Goal: Task Accomplishment & Management: Complete application form

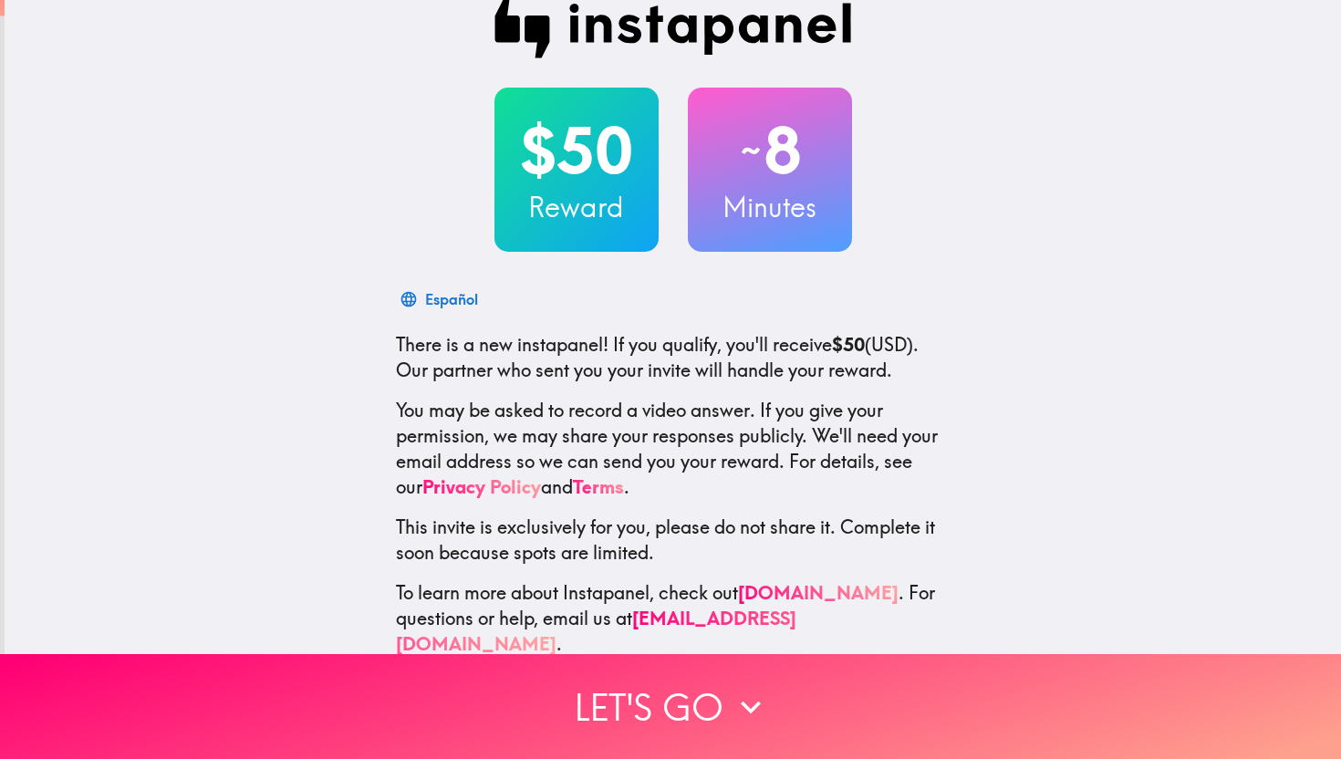
scroll to position [36, 0]
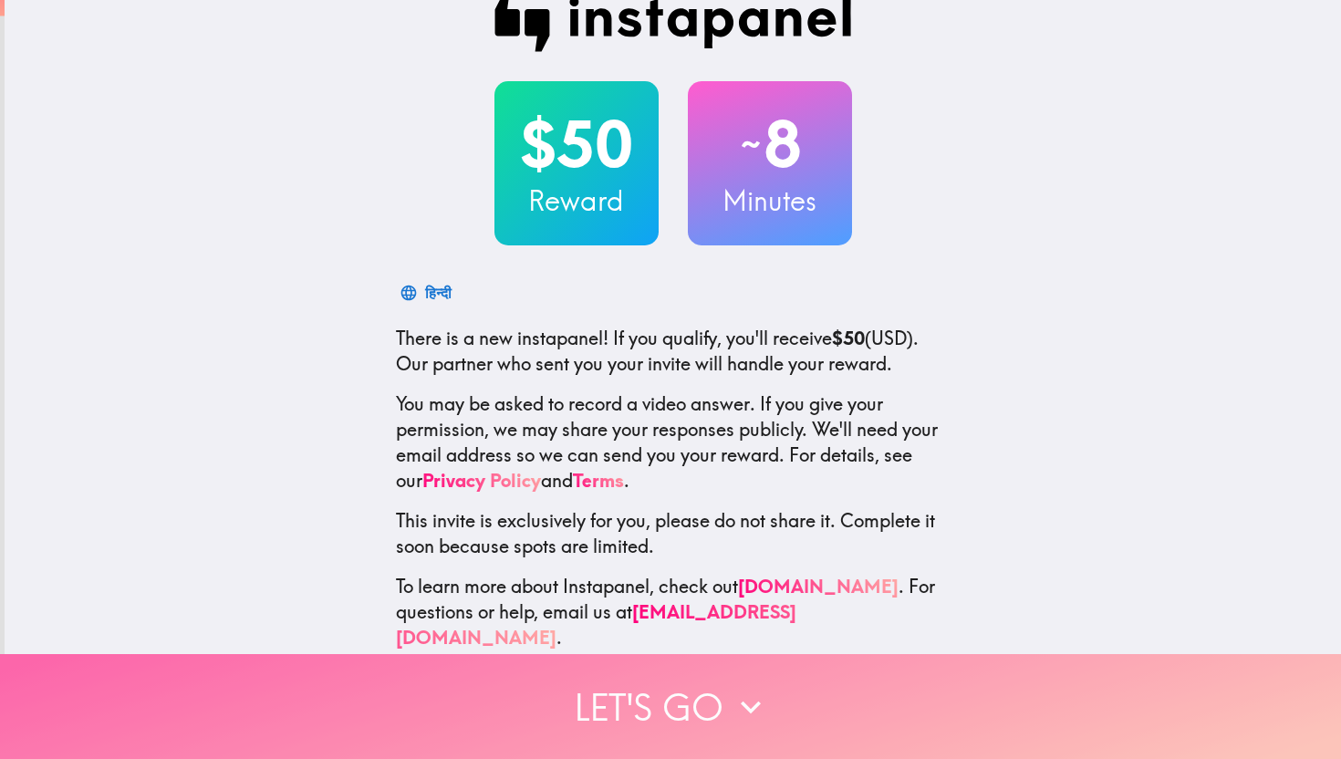
click at [698, 706] on button "Let's go" at bounding box center [670, 706] width 1341 height 105
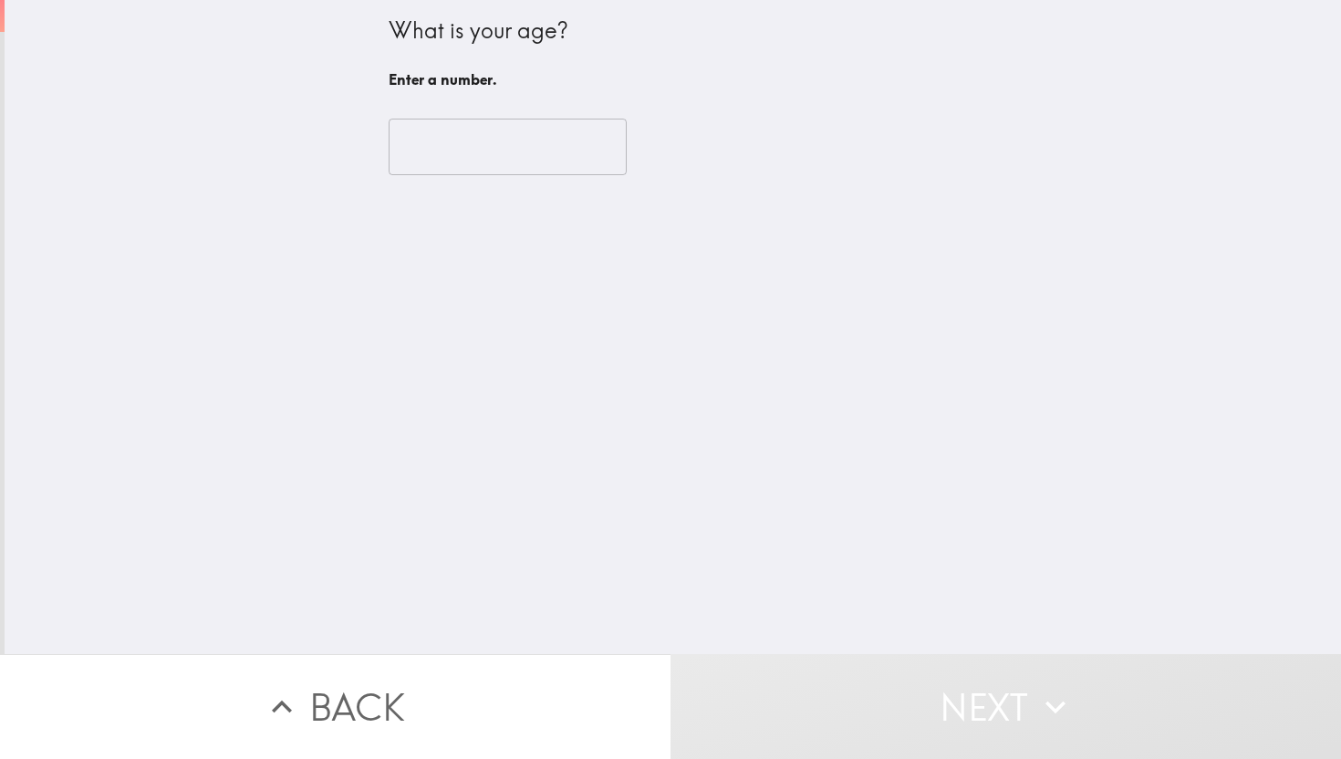
click at [453, 147] on input "number" at bounding box center [508, 147] width 238 height 57
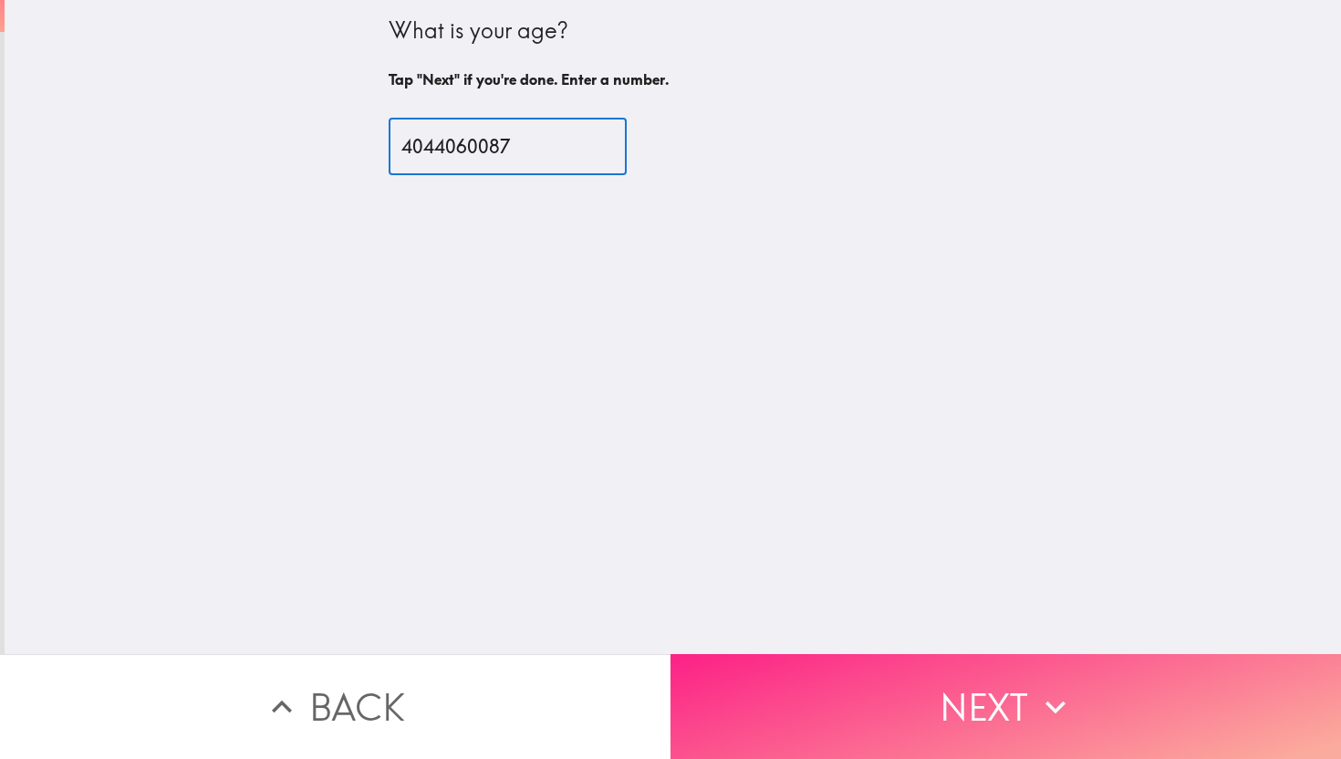
type input "4044060087"
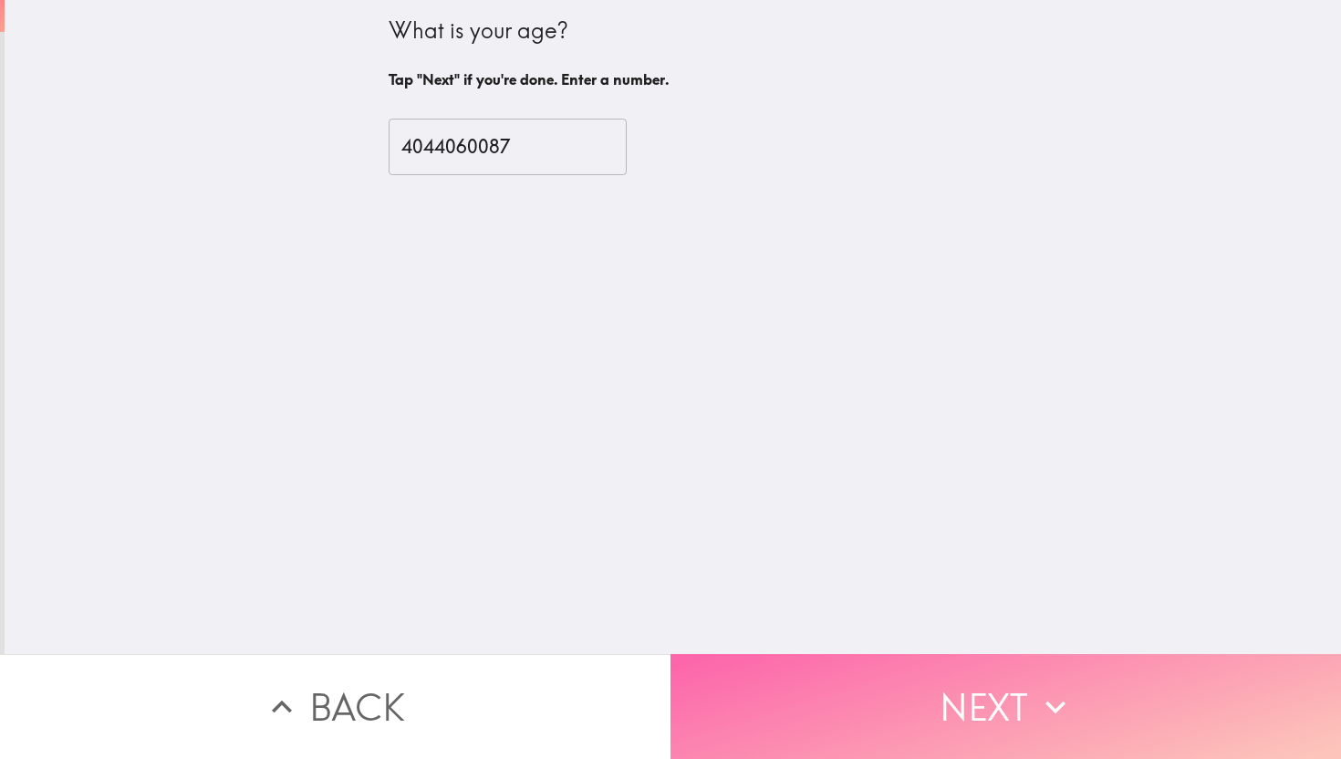
click at [884, 678] on button "Next" at bounding box center [1006, 706] width 671 height 105
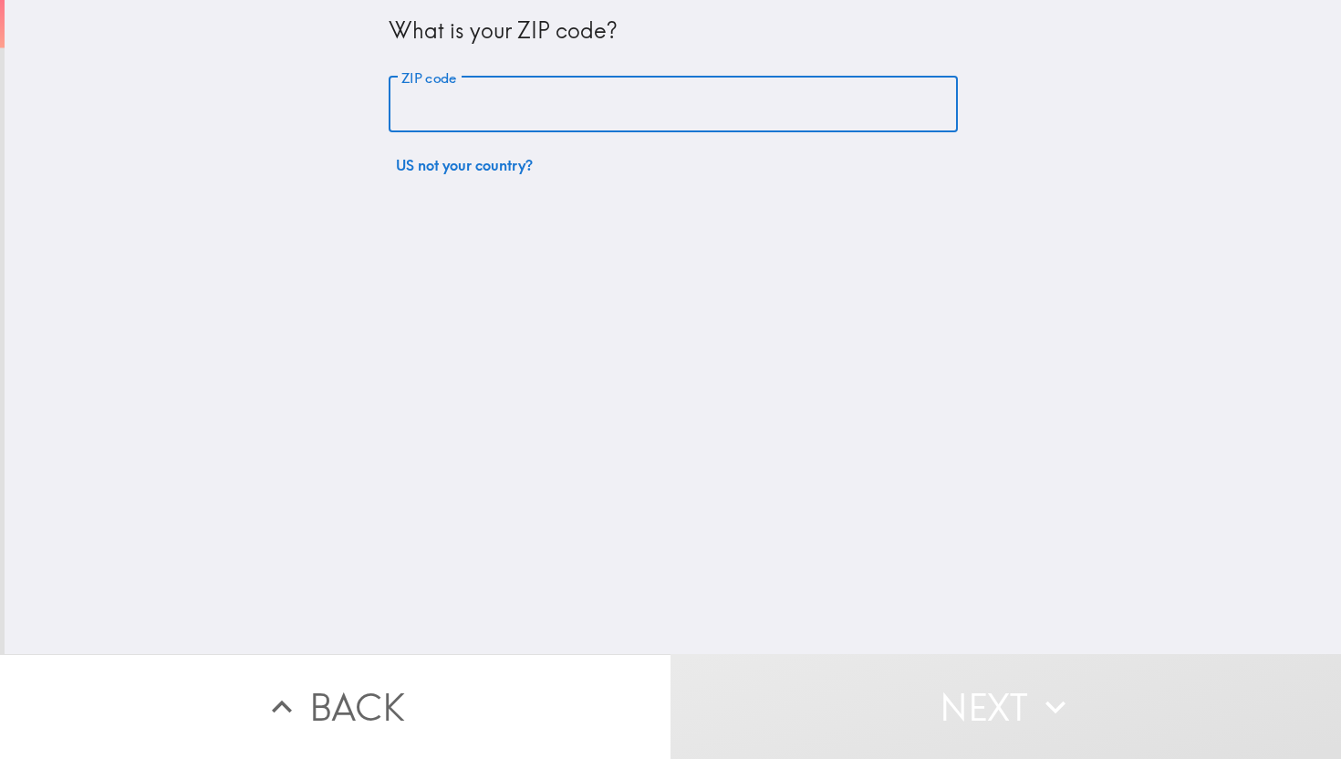
click at [530, 118] on input "ZIP code" at bounding box center [673, 105] width 569 height 57
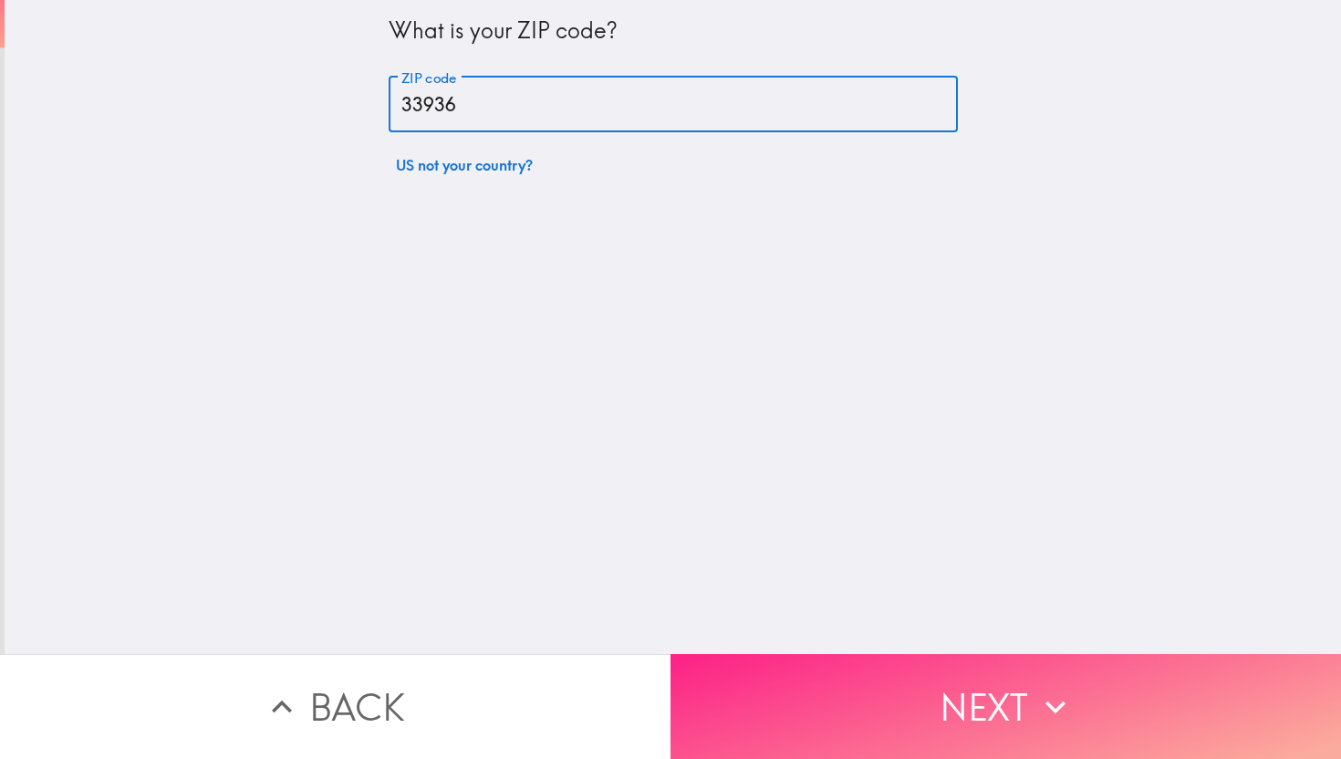
type input "33936"
click at [947, 734] on button "Next" at bounding box center [1006, 706] width 671 height 105
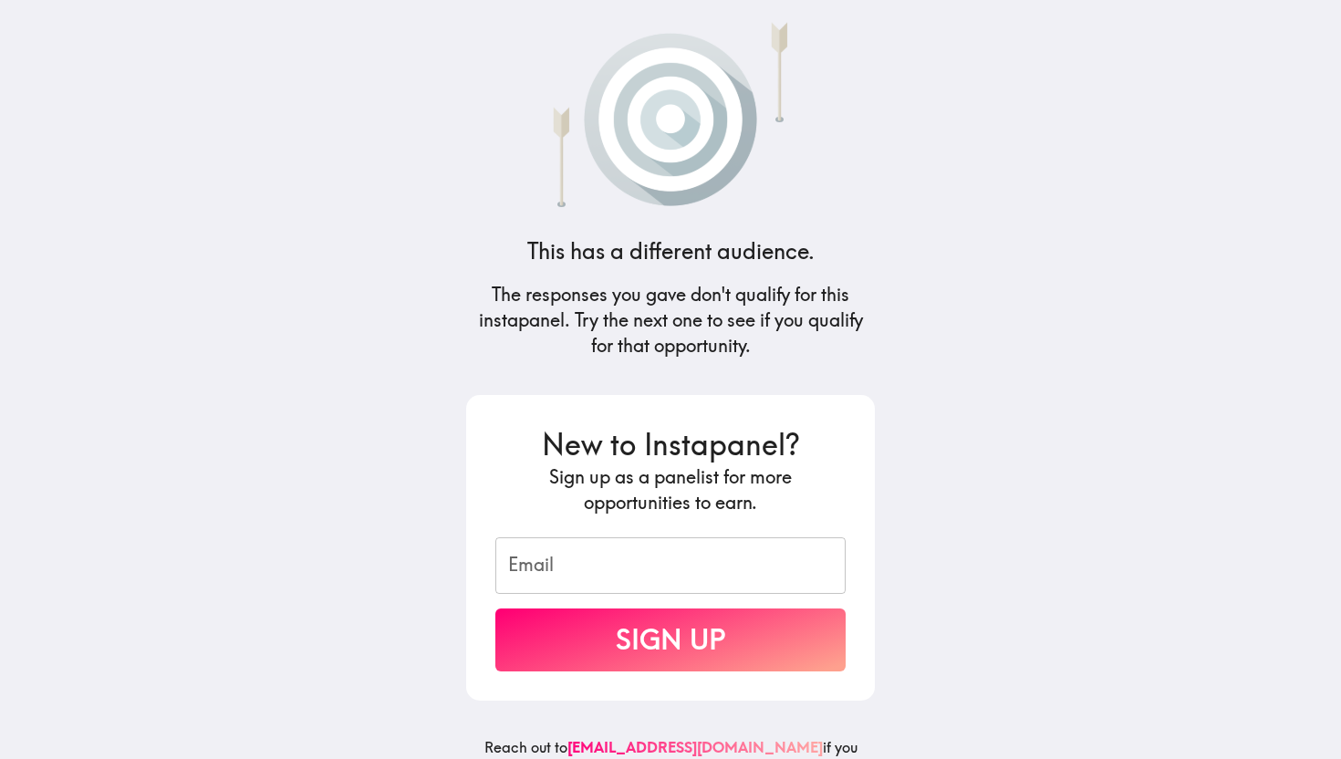
scroll to position [33, 0]
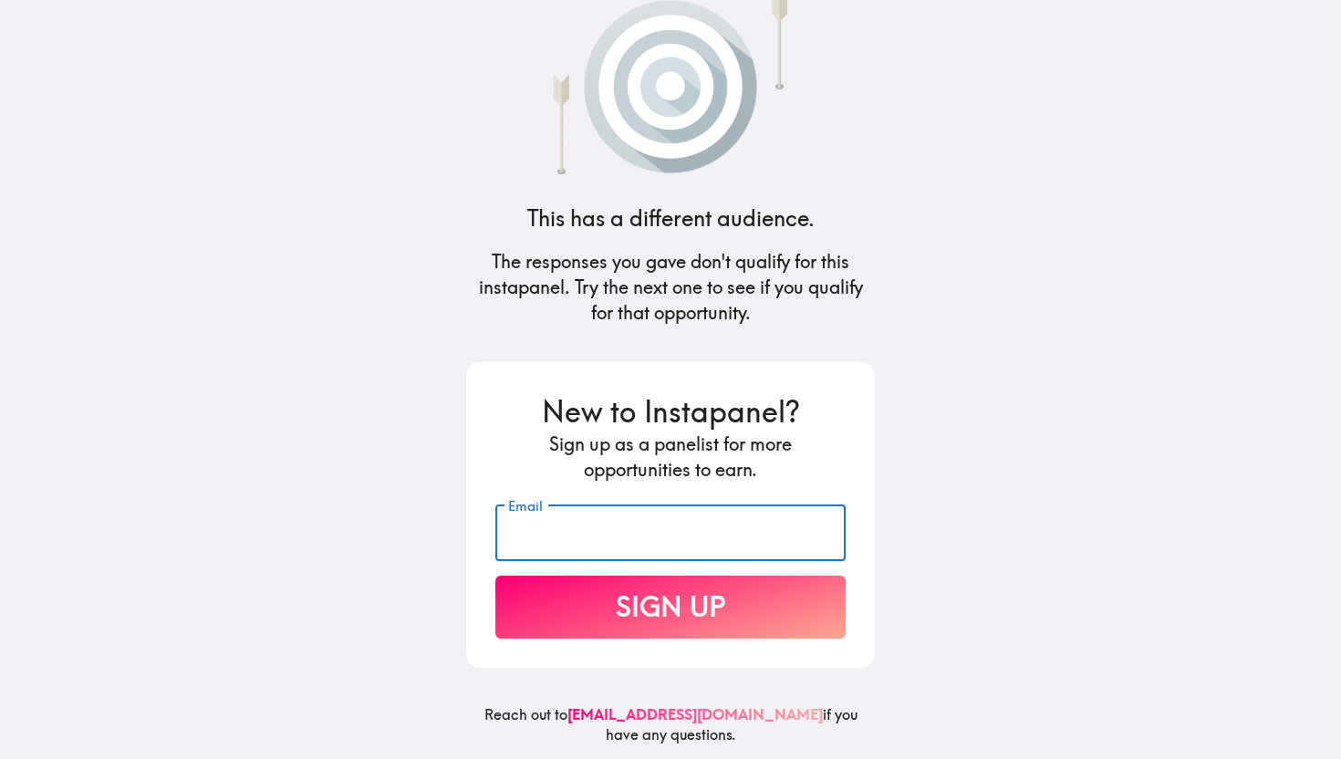
click at [683, 551] on input "Email" at bounding box center [670, 533] width 350 height 57
type input "[EMAIL_ADDRESS][DOMAIN_NAME]"
click at [668, 609] on button "Sign Up" at bounding box center [670, 607] width 350 height 63
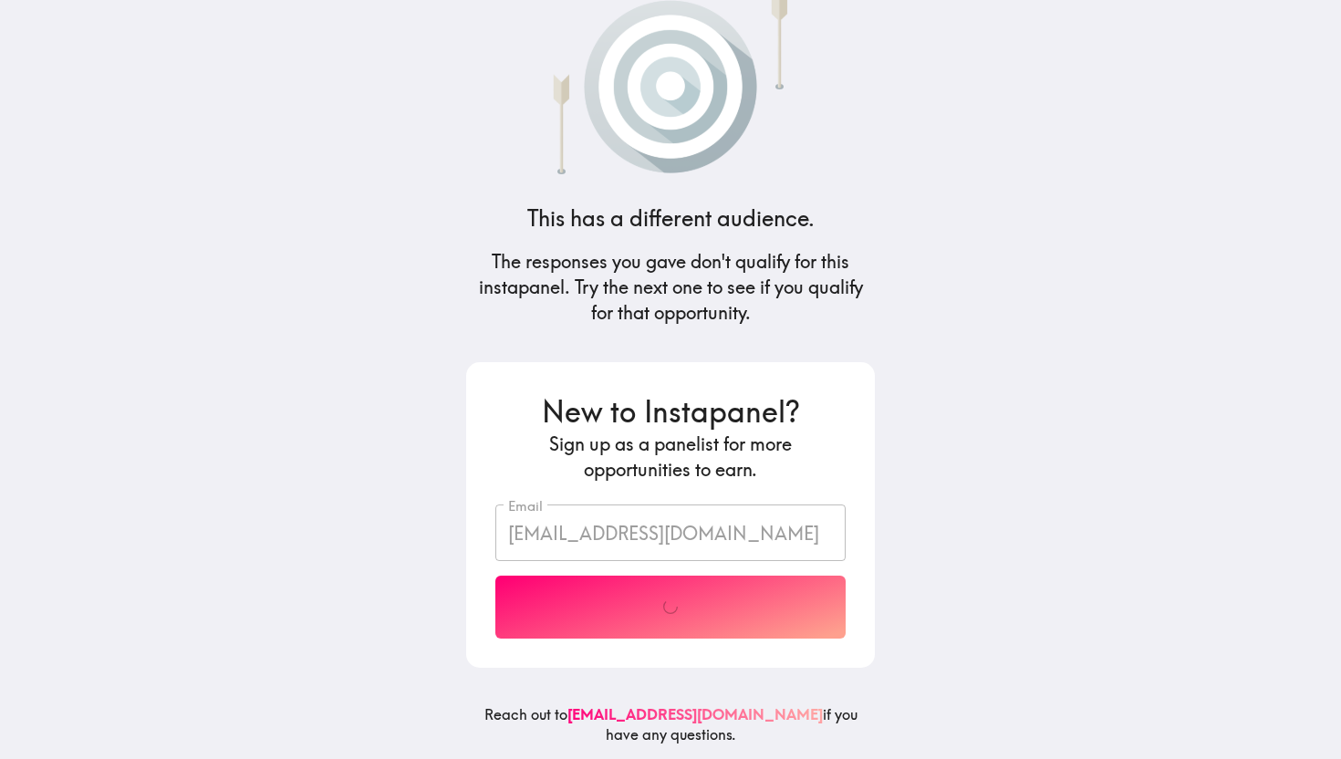
scroll to position [0, 0]
